Goal: Transaction & Acquisition: Purchase product/service

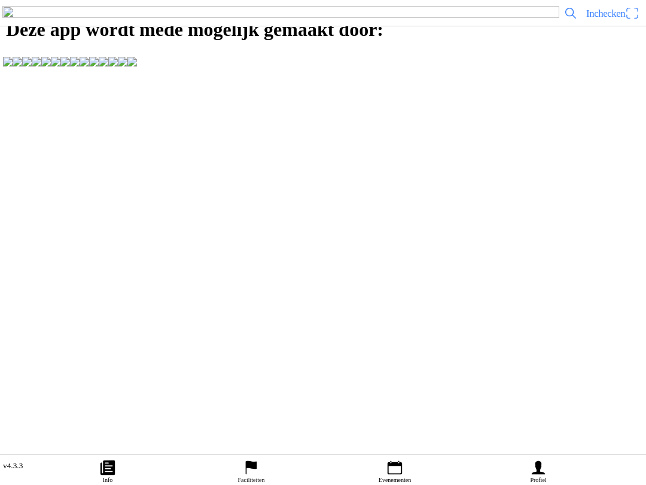
click at [526, 480] on link "Profiel" at bounding box center [539, 470] width 144 height 30
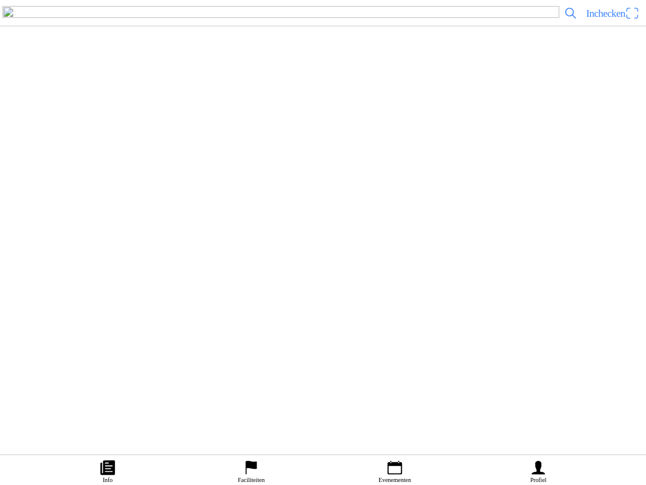
click at [401, 464] on icon "calendar" at bounding box center [395, 468] width 14 height 14
click at [0, 0] on slot "COMPETITIES" at bounding box center [0, 0] width 0 height 0
click at [315, 131] on div "[DATE] 07:30 Maiscross serie: Handel, Boekel, Volkel en Veghel Off-Road Club De…" at bounding box center [347, 107] width 589 height 48
click at [65, 272] on span "Koop een ticket" at bounding box center [36, 263] width 57 height 16
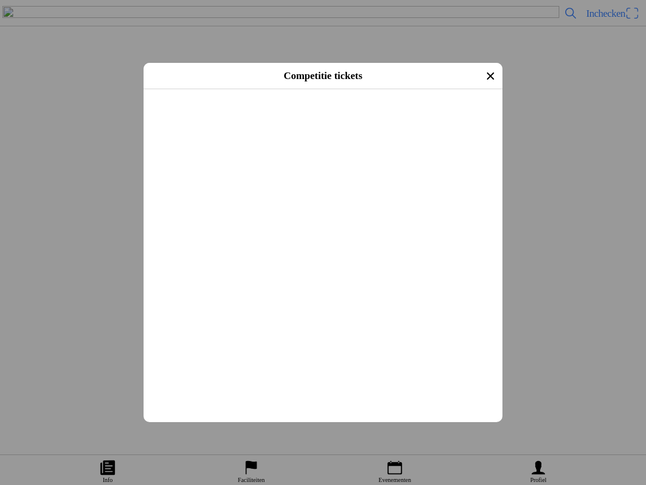
click at [423, 118] on span "Volgende" at bounding box center [322, 105] width 337 height 27
click at [481, 84] on icon "close" at bounding box center [490, 75] width 19 height 19
